Goal: Task Accomplishment & Management: Manage account settings

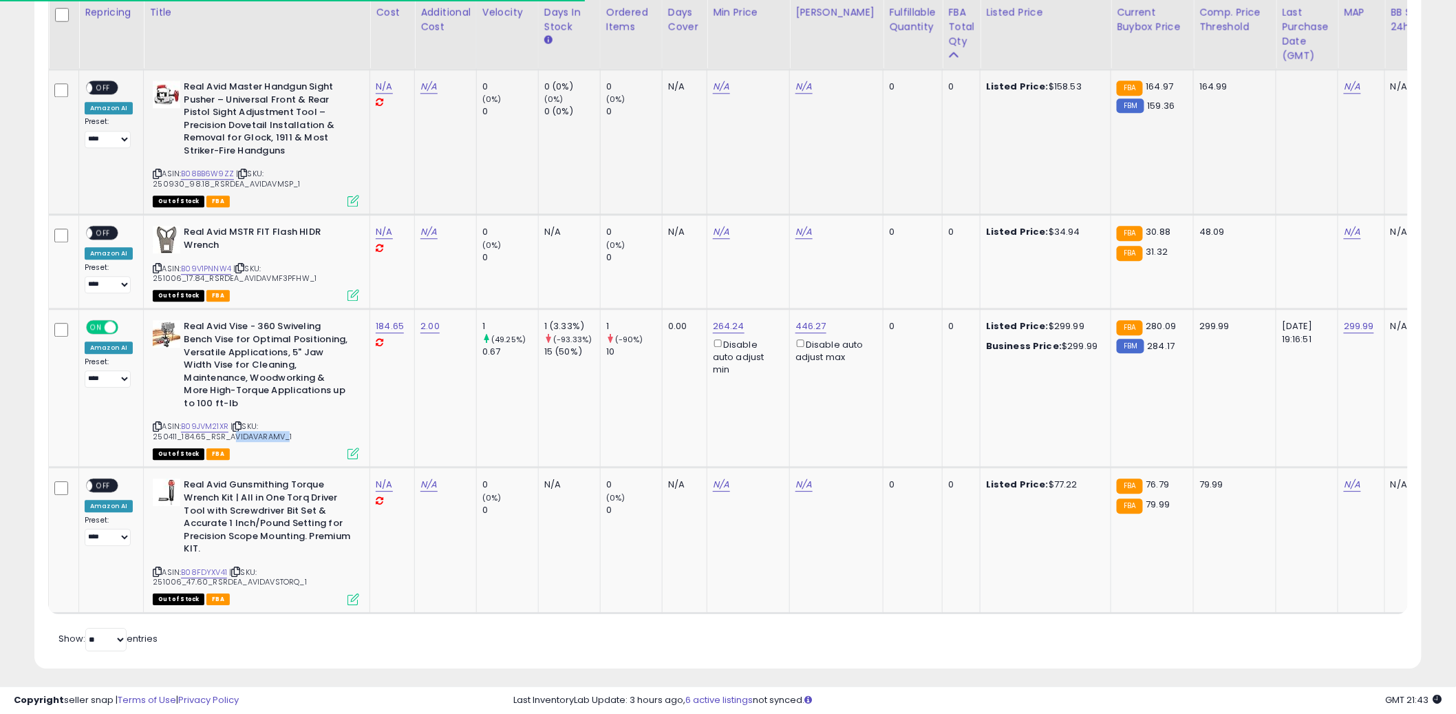
scroll to position [282, 805]
click at [701, 156] on td "N/A" at bounding box center [684, 142] width 45 height 145
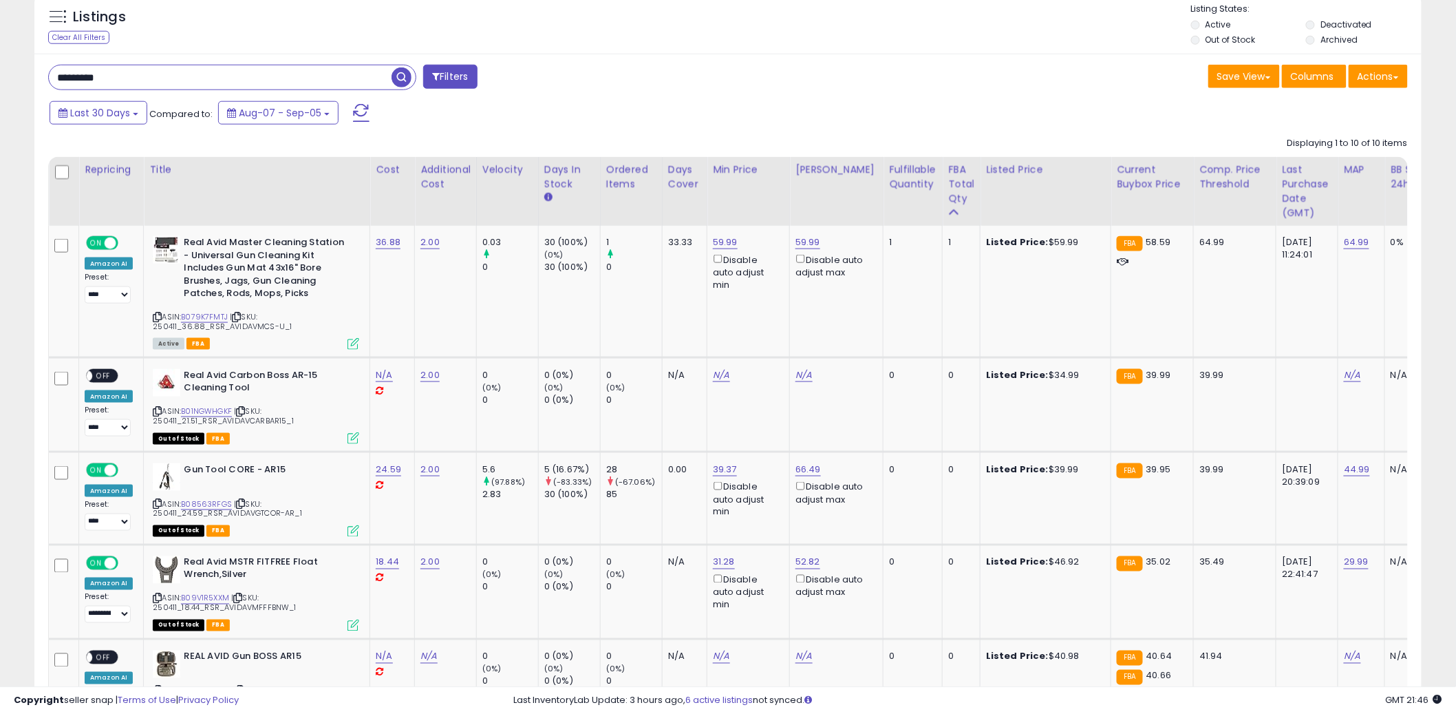
scroll to position [319, 0]
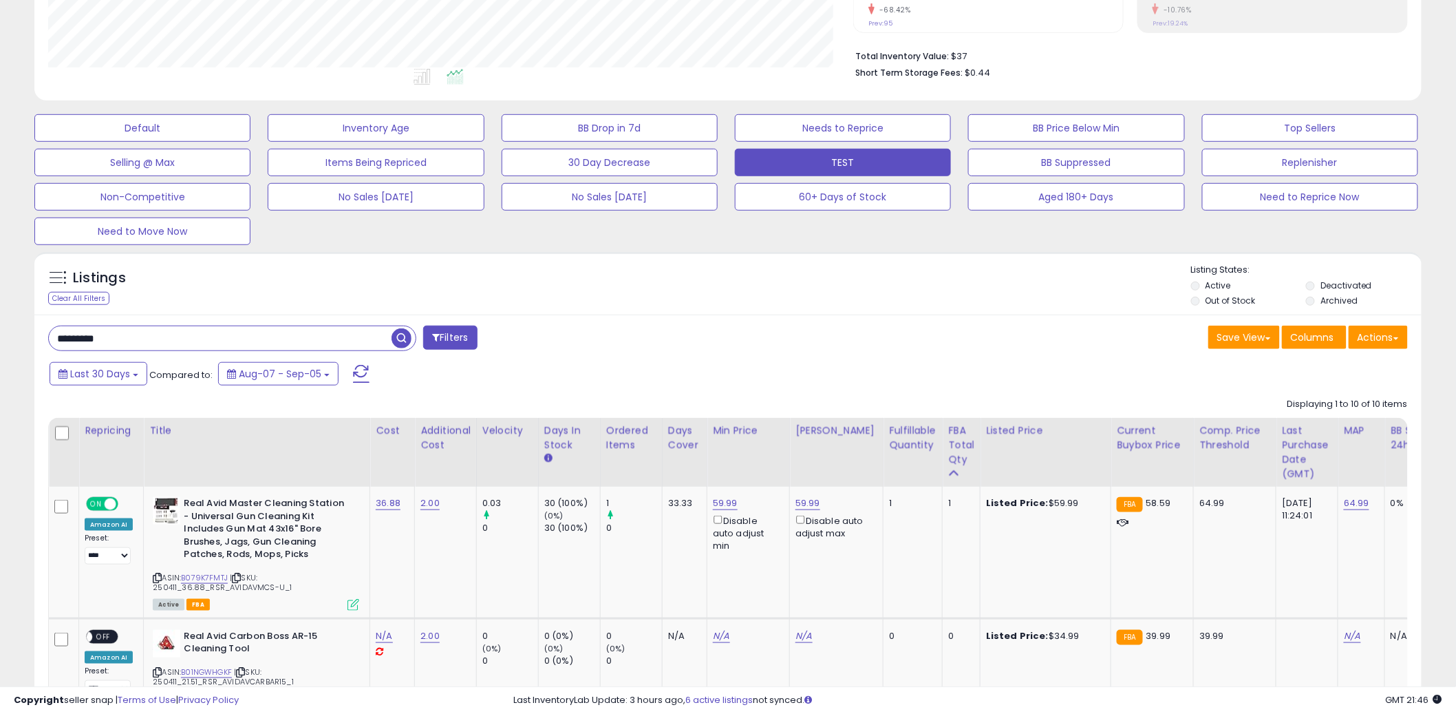
click at [162, 348] on input "*********" at bounding box center [220, 338] width 343 height 24
type input "*******"
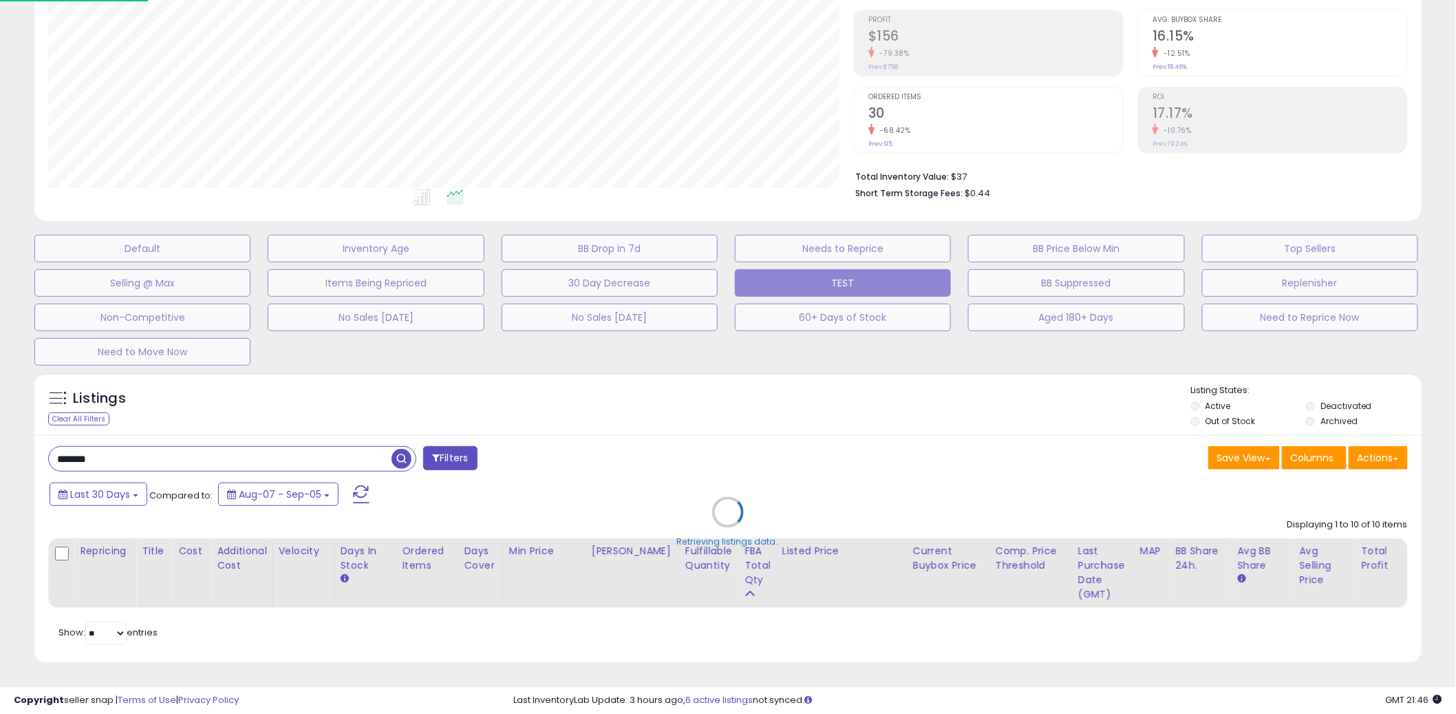
scroll to position [282, 813]
click at [775, 389] on div "Retrieving listings data.." at bounding box center [734, 522] width 1420 height 314
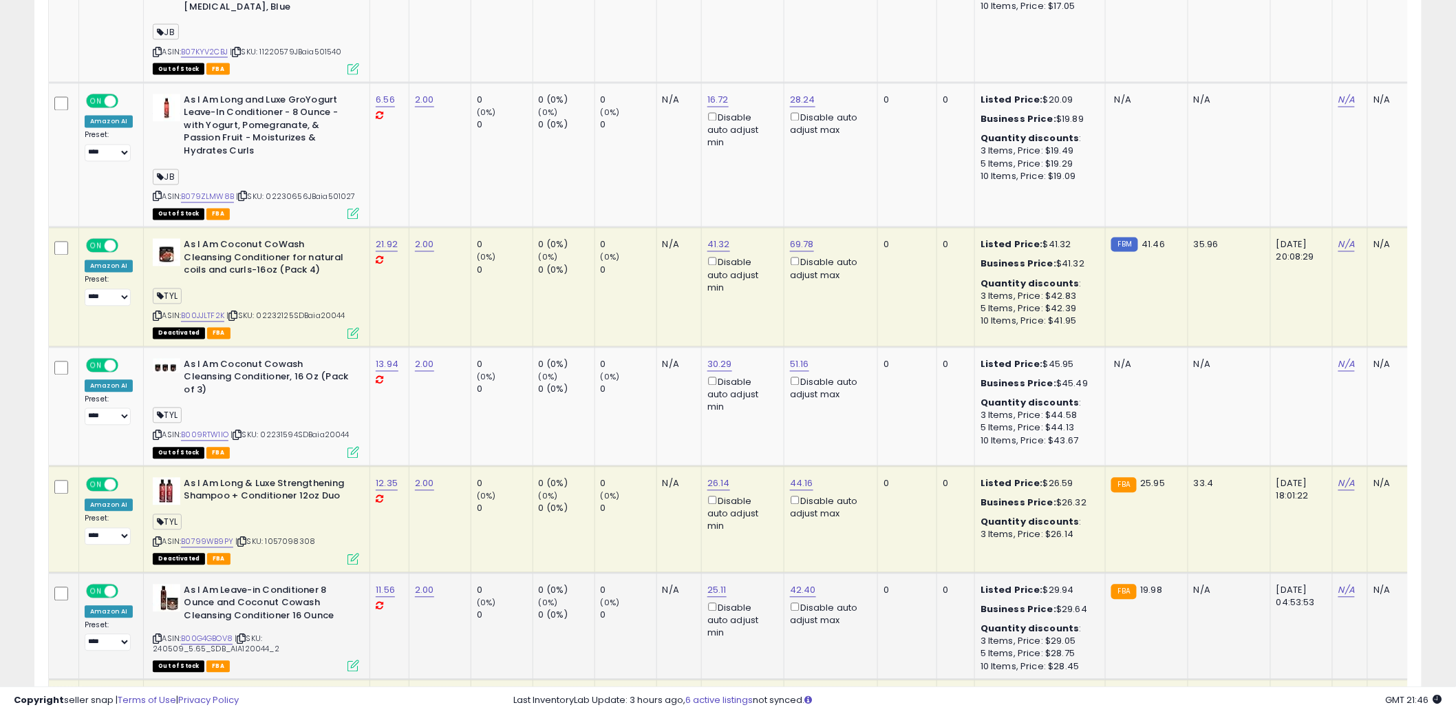
scroll to position [1175, 0]
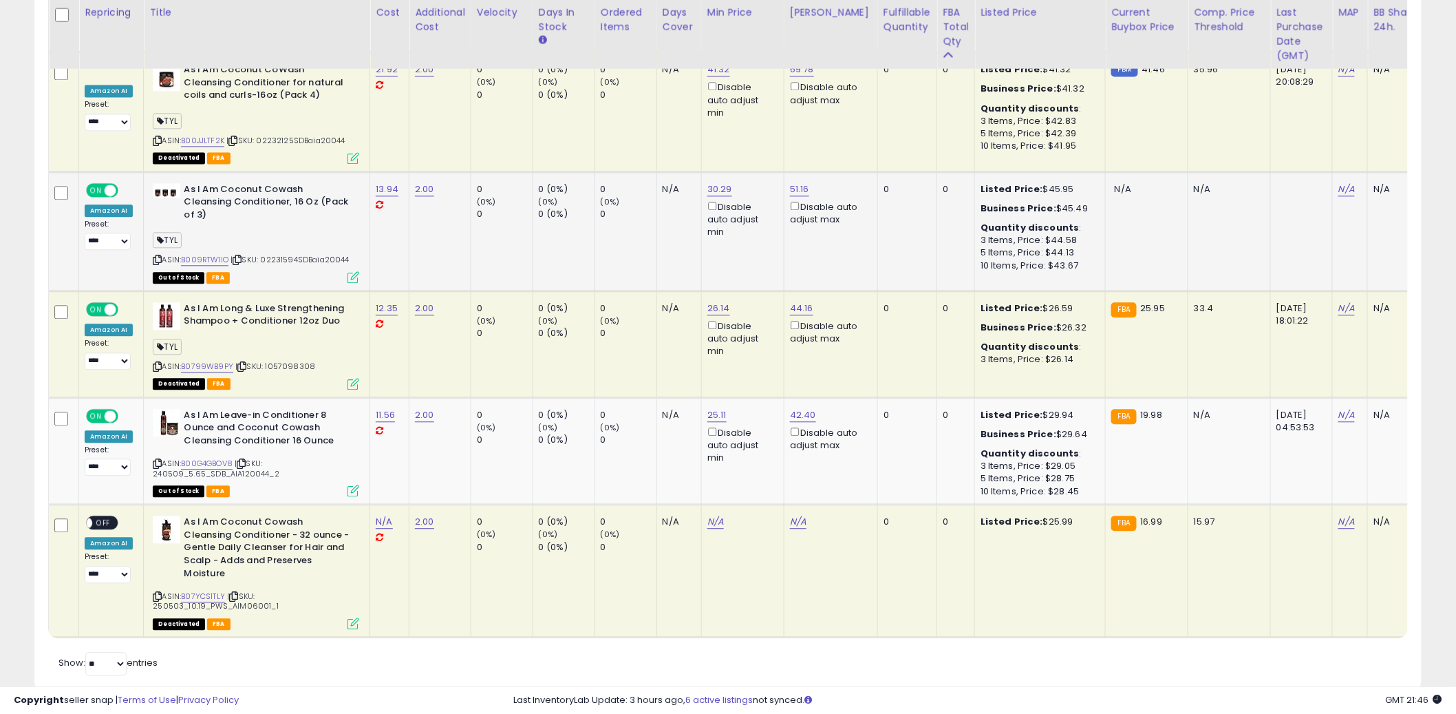
click at [644, 235] on td "0 (0%) 0" at bounding box center [626, 230] width 62 height 119
click at [739, 210] on div "Disable auto adjust min" at bounding box center [740, 218] width 66 height 39
click at [734, 131] on td "41.32 Disable auto adjust min" at bounding box center [742, 111] width 83 height 119
click at [716, 122] on td "41.32 Disable auto adjust min" at bounding box center [742, 111] width 83 height 119
